Goal: Navigation & Orientation: Find specific page/section

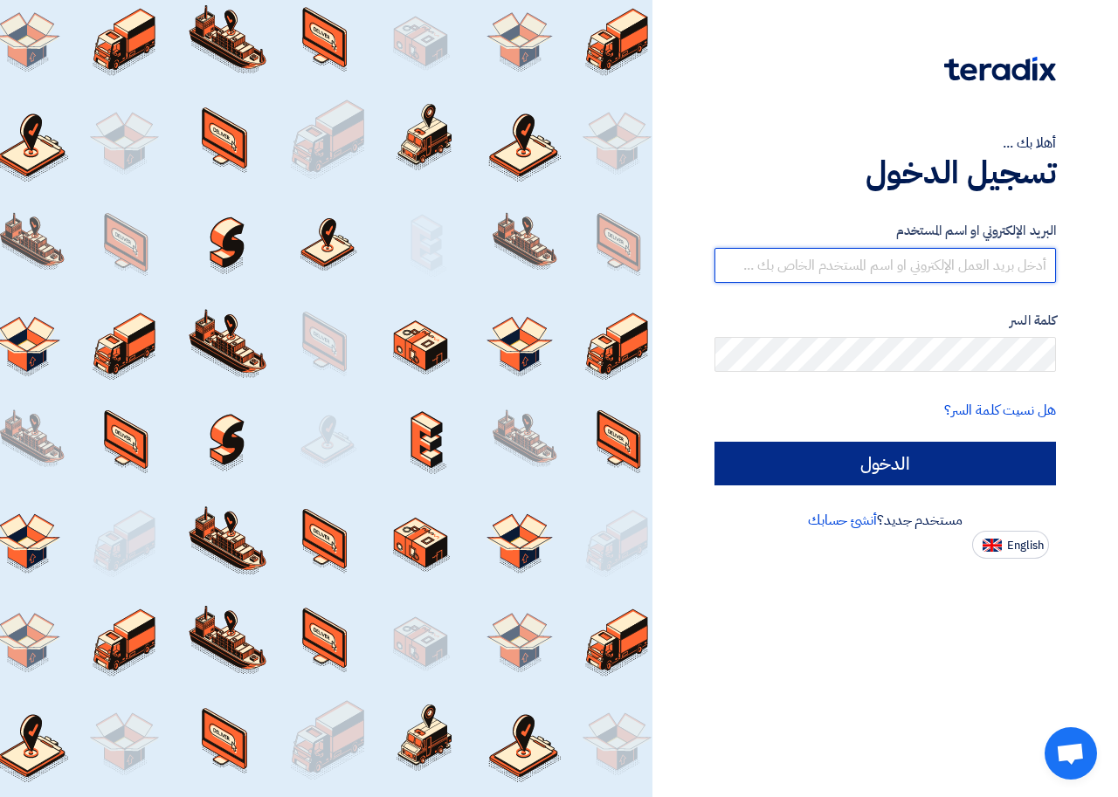
type input "[EMAIL_ADDRESS][DOMAIN_NAME]"
click at [934, 449] on input "الدخول" at bounding box center [884, 464] width 341 height 44
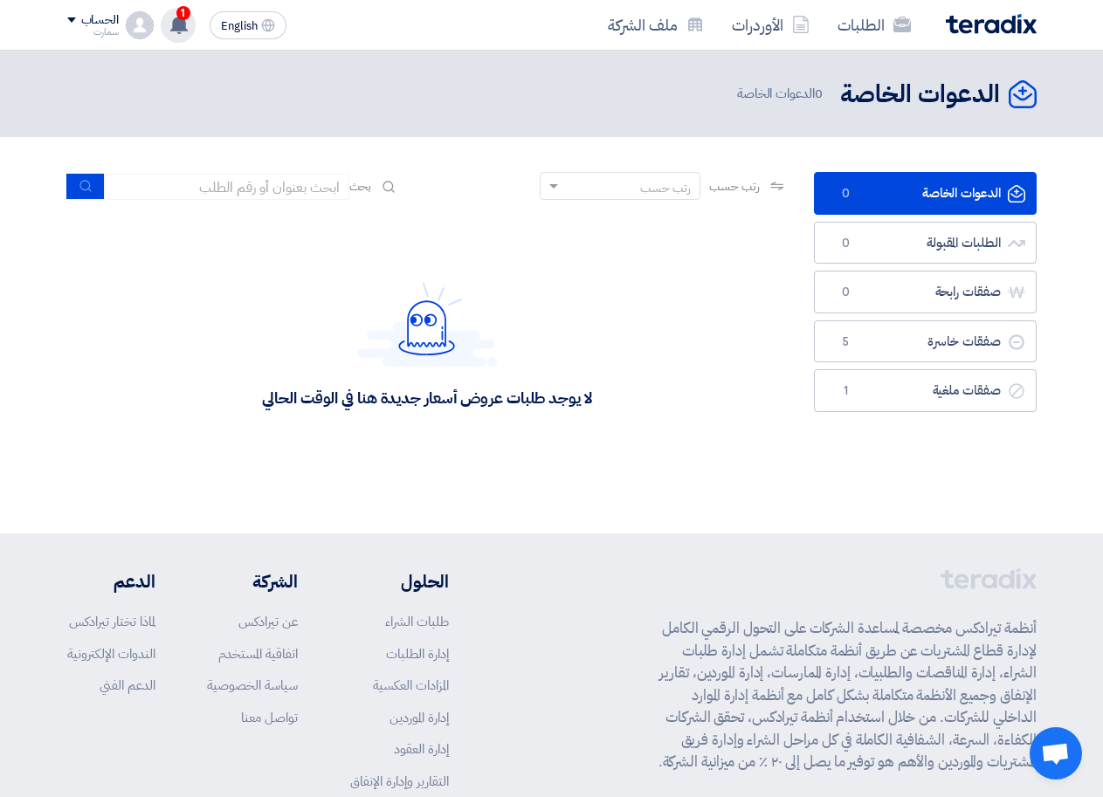
click at [185, 23] on use at bounding box center [178, 24] width 17 height 19
